Goal: Navigation & Orientation: Understand site structure

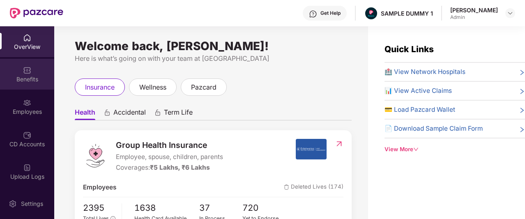
click at [12, 76] on div "Benefits" at bounding box center [27, 79] width 54 height 8
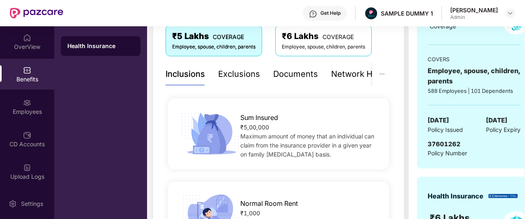
scroll to position [121, 0]
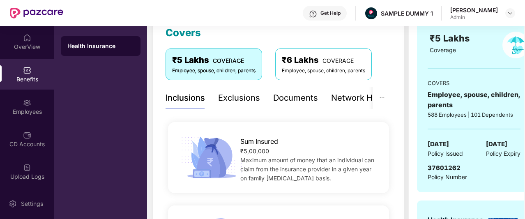
click at [296, 99] on div "Documents" at bounding box center [295, 98] width 45 height 13
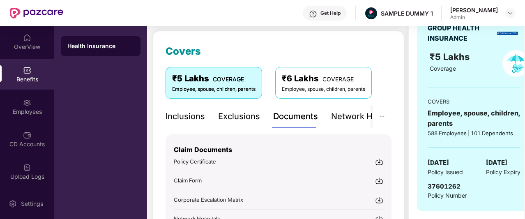
scroll to position [101, 0]
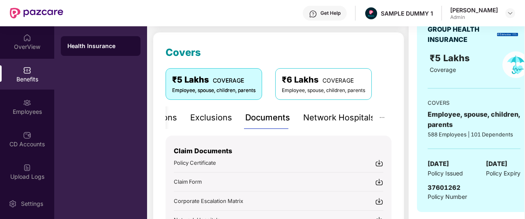
click at [351, 117] on div "Network Hospitals" at bounding box center [339, 117] width 72 height 13
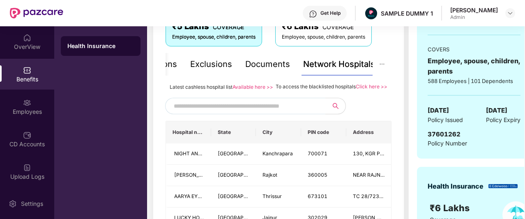
scroll to position [154, 0]
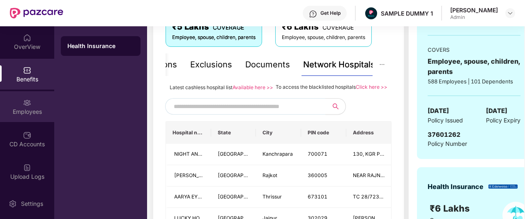
click at [26, 101] on img at bounding box center [27, 103] width 8 height 8
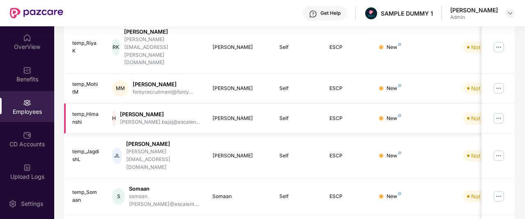
scroll to position [0, 0]
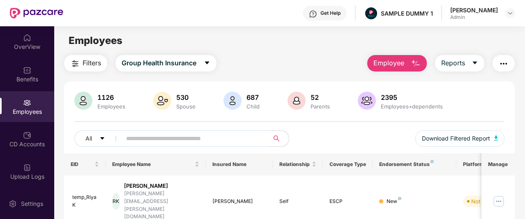
click at [389, 62] on span "Employee" at bounding box center [389, 63] width 31 height 10
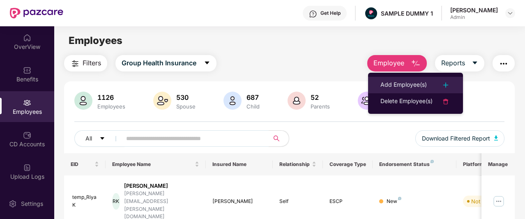
click at [396, 84] on div "Add Employee(s)" at bounding box center [404, 85] width 46 height 10
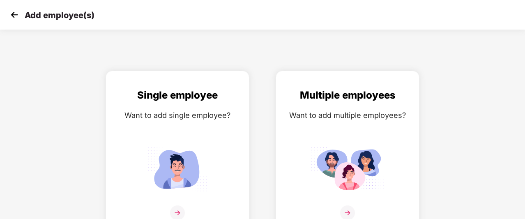
scroll to position [13, 0]
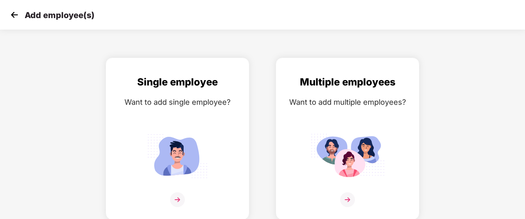
click at [13, 16] on img at bounding box center [14, 15] width 12 height 12
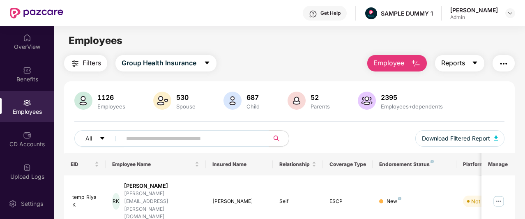
click at [459, 64] on span "Reports" at bounding box center [454, 63] width 24 height 10
click at [328, 51] on main "Employees Filters Group Health Insurance Employee Reports 1126 Employees 530 Sp…" at bounding box center [289, 135] width 471 height 219
click at [463, 60] on span "Reports" at bounding box center [454, 63] width 24 height 10
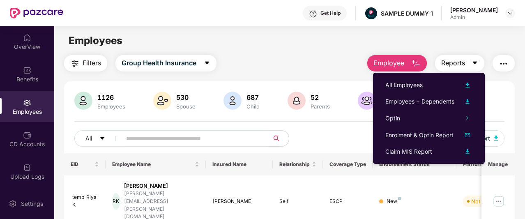
click at [455, 64] on span "Reports" at bounding box center [454, 63] width 24 height 10
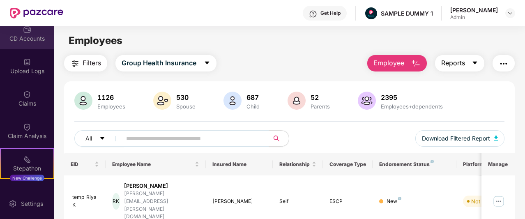
scroll to position [195, 0]
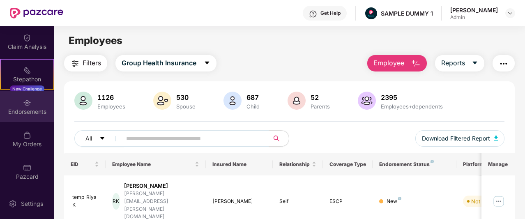
click at [35, 104] on div "Endorsements" at bounding box center [27, 106] width 54 height 31
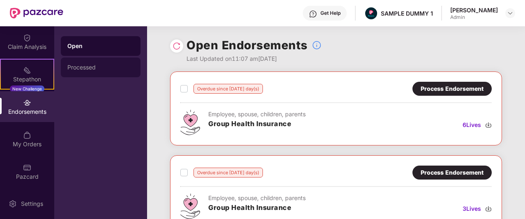
click at [93, 60] on div "Processed" at bounding box center [101, 68] width 80 height 20
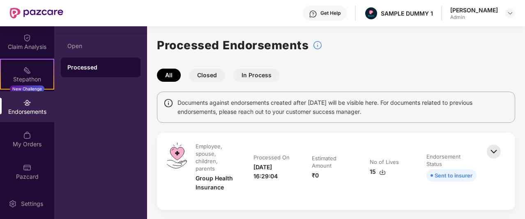
click at [213, 74] on button "Closed" at bounding box center [207, 75] width 36 height 13
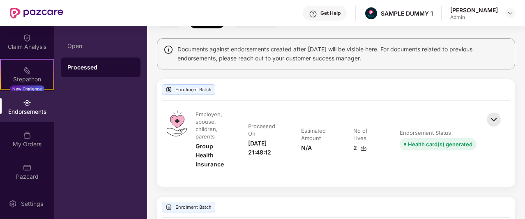
scroll to position [94, 0]
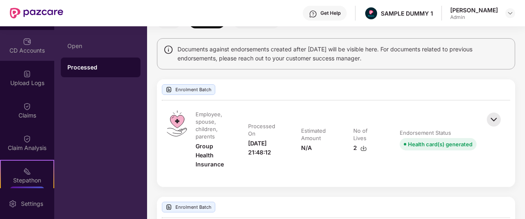
click at [30, 44] on div "CD Accounts" at bounding box center [27, 45] width 54 height 31
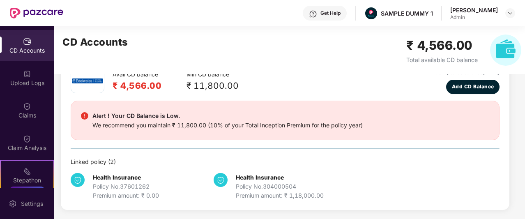
scroll to position [0, 0]
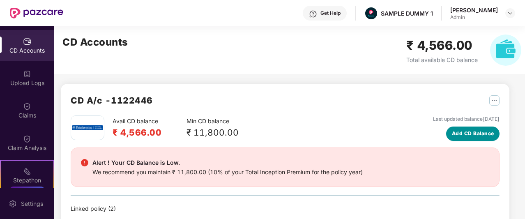
click at [463, 133] on span "Add CD Balance" at bounding box center [473, 134] width 42 height 8
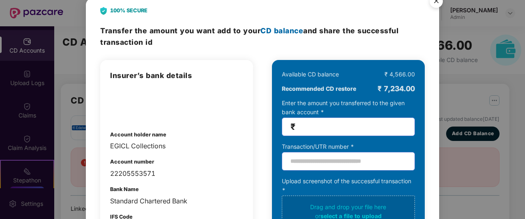
scroll to position [5, 0]
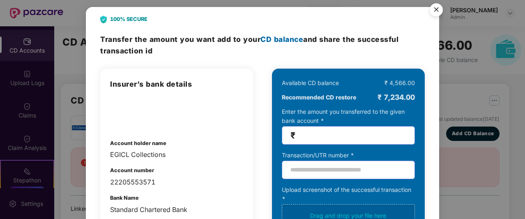
click at [439, 12] on img "Close" at bounding box center [436, 11] width 23 height 23
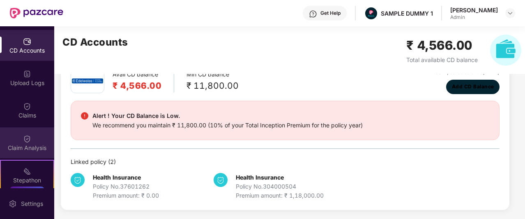
scroll to position [195, 0]
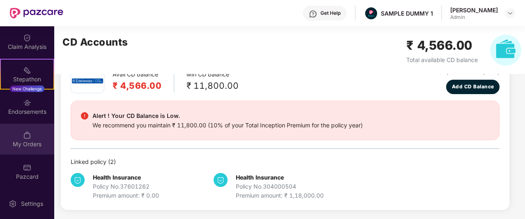
click at [30, 134] on div "My Orders" at bounding box center [27, 139] width 54 height 31
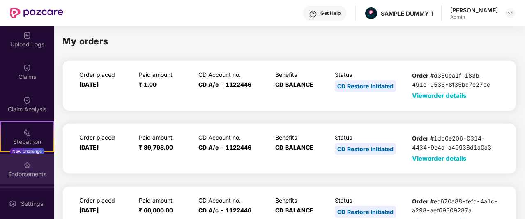
scroll to position [109, 0]
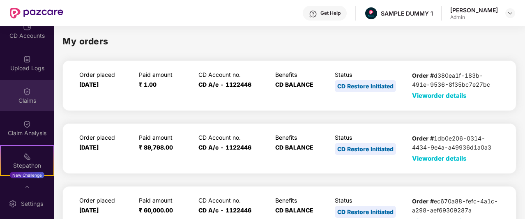
click at [26, 98] on div "Claims" at bounding box center [27, 101] width 54 height 8
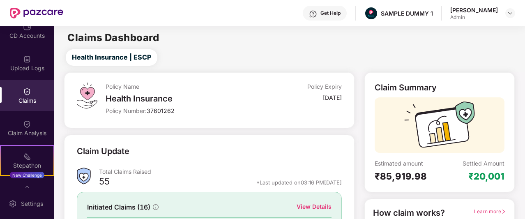
scroll to position [102, 0]
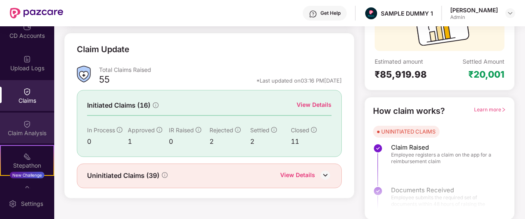
click at [39, 128] on div "Claim Analysis" at bounding box center [27, 128] width 54 height 31
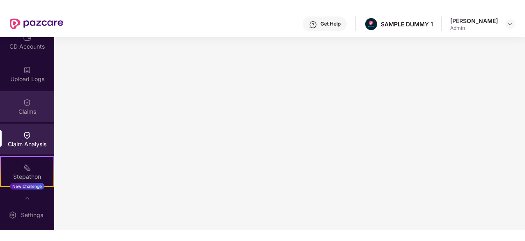
scroll to position [0, 0]
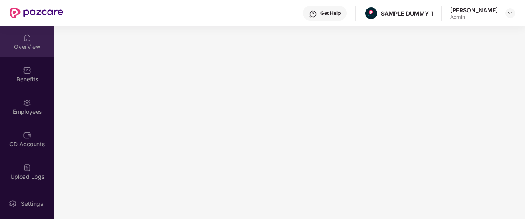
click at [35, 36] on div "OverView" at bounding box center [27, 41] width 54 height 31
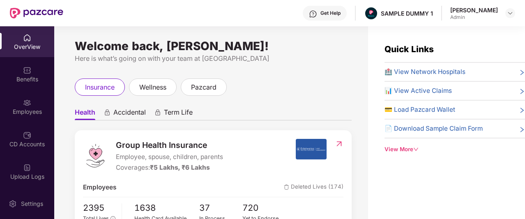
click at [341, 14] on div "Get Help" at bounding box center [331, 13] width 20 height 7
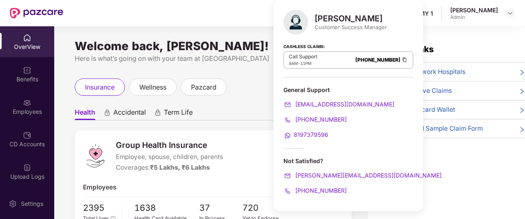
click at [252, 16] on div "Get Help SAMPLE DUMMY 1 [PERSON_NAME]" at bounding box center [289, 13] width 452 height 26
